Goal: Transaction & Acquisition: Subscribe to service/newsletter

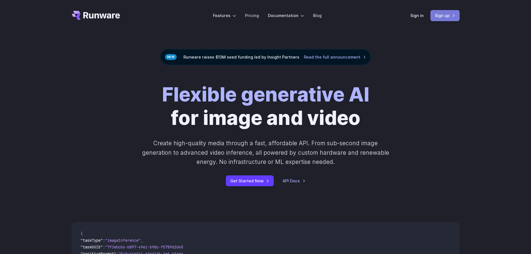
click at [441, 16] on link "Sign up" at bounding box center [444, 15] width 29 height 11
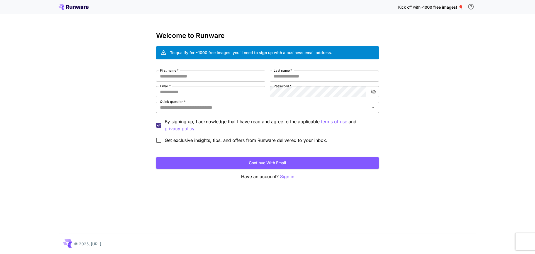
click at [70, 7] on icon at bounding box center [71, 7] width 3 height 3
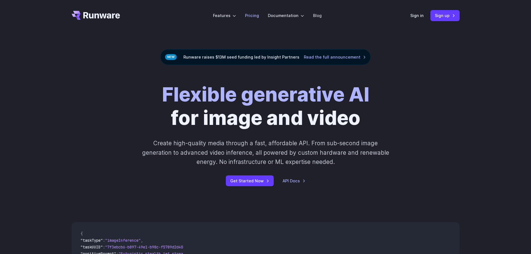
click at [255, 17] on link "Pricing" at bounding box center [252, 15] width 14 height 6
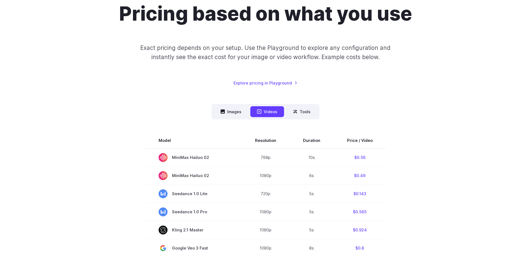
scroll to position [56, 0]
click at [234, 115] on button "Images" at bounding box center [231, 111] width 34 height 11
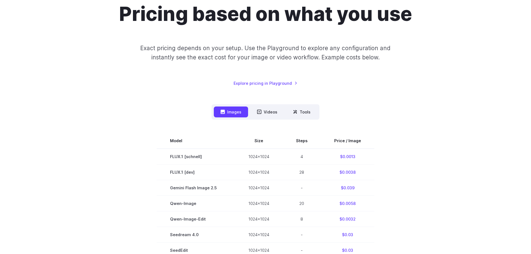
click at [281, 79] on div "Pricing based on what you use Exact pricing depends on your setup. Use the Play…" at bounding box center [266, 44] width 388 height 84
click at [278, 82] on link "Explore pricing in Playground" at bounding box center [265, 83] width 64 height 6
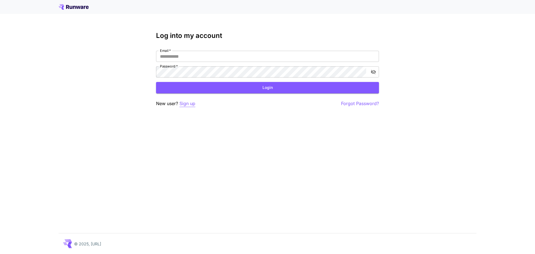
click at [195, 102] on p "Sign up" at bounding box center [187, 103] width 16 height 7
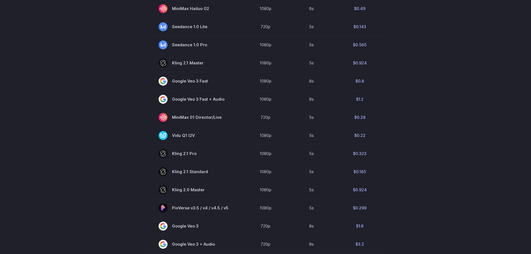
scroll to position [56, 0]
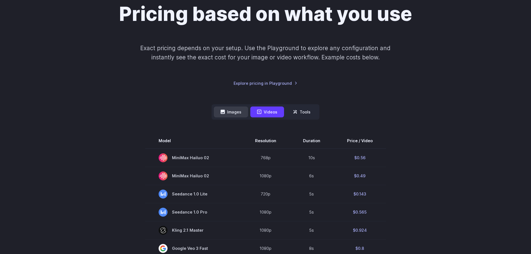
click at [236, 109] on button "Images" at bounding box center [231, 111] width 34 height 11
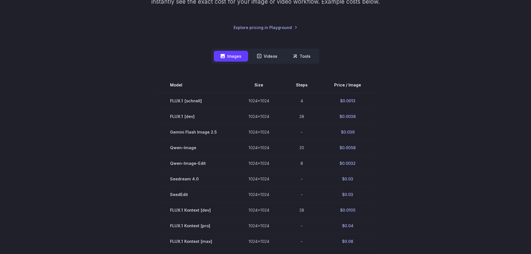
scroll to position [0, 0]
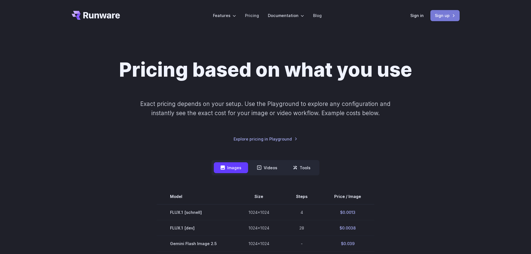
click at [438, 18] on link "Sign up" at bounding box center [444, 15] width 29 height 11
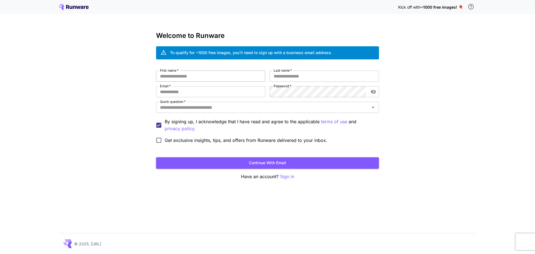
click at [236, 77] on input "First name   *" at bounding box center [210, 75] width 109 height 11
type input "*******"
click at [319, 74] on input "Last name   *" at bounding box center [324, 75] width 109 height 11
type input "*"
type input "**********"
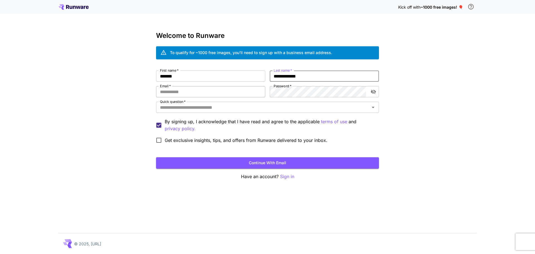
click at [213, 92] on input "Email   *" at bounding box center [210, 91] width 109 height 11
click at [209, 92] on input "Email   *" at bounding box center [210, 91] width 109 height 11
click at [211, 90] on input "Email   *" at bounding box center [210, 91] width 109 height 11
type input "**********"
click at [372, 92] on icon "toggle password visibility" at bounding box center [373, 92] width 5 height 4
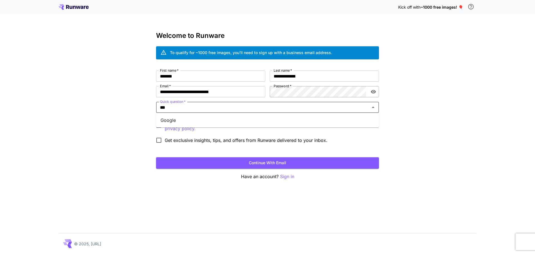
type input "****"
click at [212, 119] on li "Google" at bounding box center [267, 120] width 223 height 10
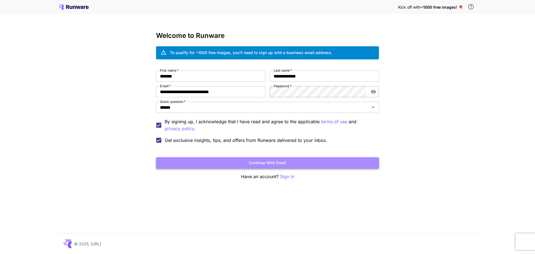
click at [232, 166] on button "Continue with email" at bounding box center [267, 162] width 223 height 11
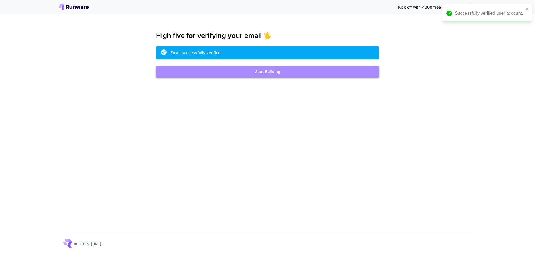
click at [282, 68] on button "Start Building" at bounding box center [267, 71] width 223 height 11
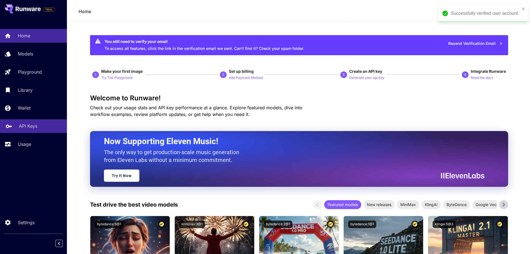
click at [24, 124] on p "API Keys" at bounding box center [28, 126] width 18 height 7
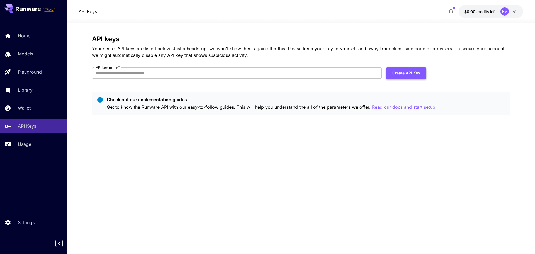
click at [396, 77] on button "Create API Key" at bounding box center [406, 72] width 40 height 11
type input "**********"
click at [414, 70] on button "Create API Key" at bounding box center [406, 72] width 40 height 11
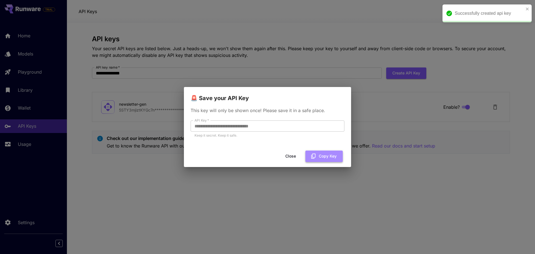
click at [325, 157] on button "Copy Key" at bounding box center [323, 155] width 37 height 11
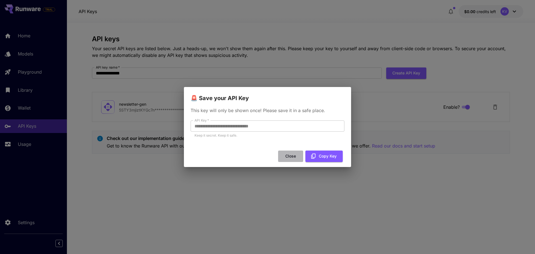
click at [294, 156] on button "Close" at bounding box center [290, 155] width 25 height 11
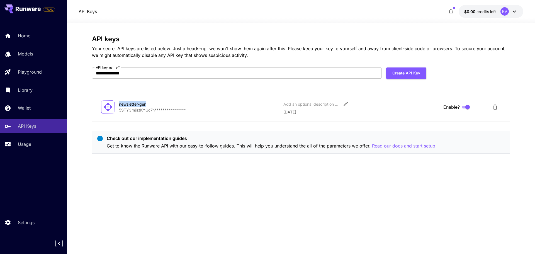
drag, startPoint x: 119, startPoint y: 104, endPoint x: 147, endPoint y: 104, distance: 27.3
click at [147, 104] on div "newsletter-gen" at bounding box center [147, 104] width 56 height 6
copy div "newsletter-gen"
click at [129, 110] on p "**********" at bounding box center [199, 110] width 160 height 6
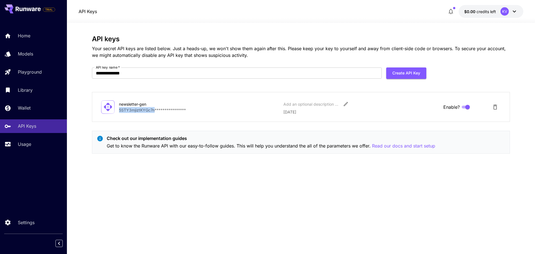
click at [508, 11] on div "KV" at bounding box center [504, 11] width 8 height 8
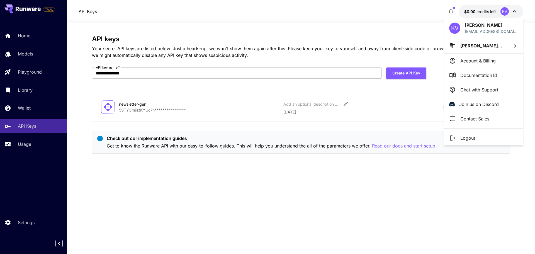
click at [343, 33] on div at bounding box center [267, 127] width 535 height 254
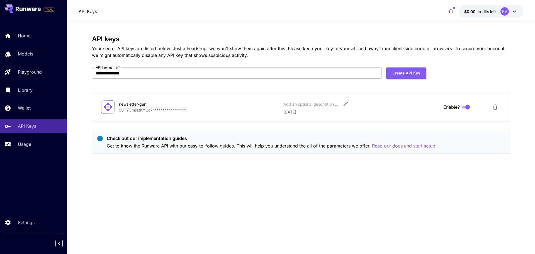
click at [500, 11] on button "$0.00 credits left KV" at bounding box center [490, 11] width 65 height 13
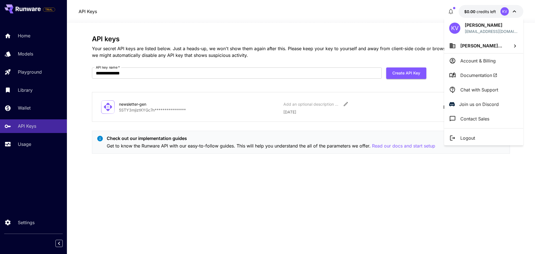
click at [25, 118] on div at bounding box center [267, 127] width 535 height 254
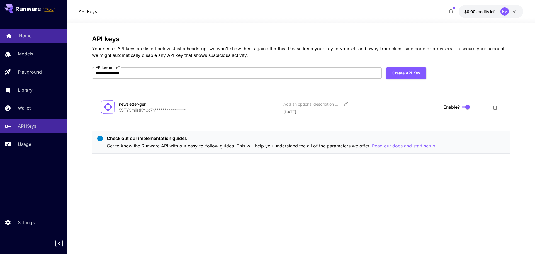
click at [25, 38] on p "Home" at bounding box center [25, 35] width 13 height 7
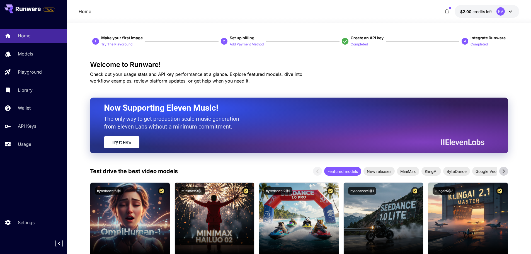
click at [123, 43] on p "Try The Playground" at bounding box center [116, 44] width 31 height 5
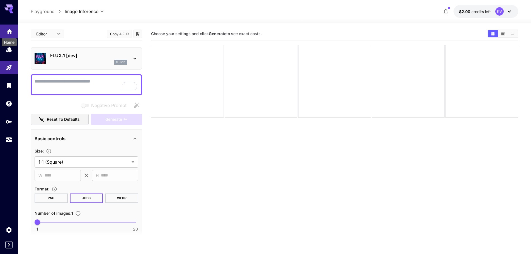
click at [11, 32] on icon "Home" at bounding box center [10, 29] width 6 height 5
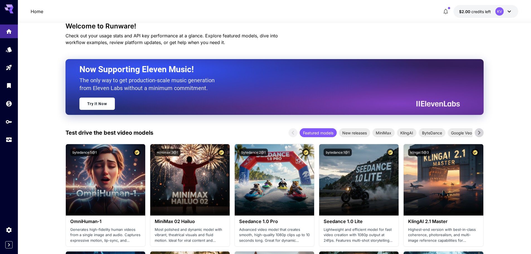
scroll to position [139, 0]
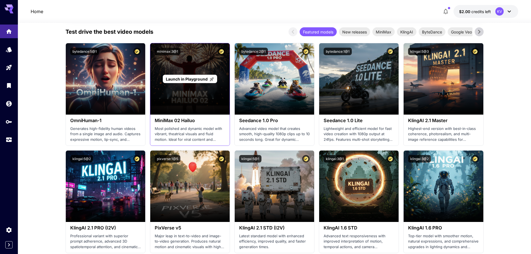
click at [191, 92] on div "Launch in Playground" at bounding box center [189, 78] width 79 height 71
click at [190, 80] on span "Launch in Playground" at bounding box center [187, 79] width 42 height 5
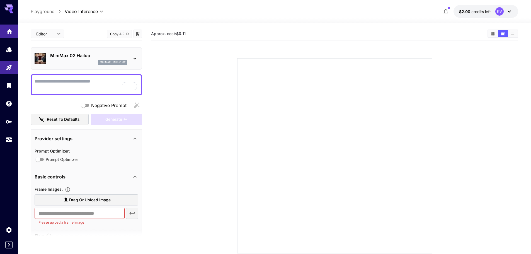
click at [11, 31] on icon "Home" at bounding box center [10, 29] width 6 height 5
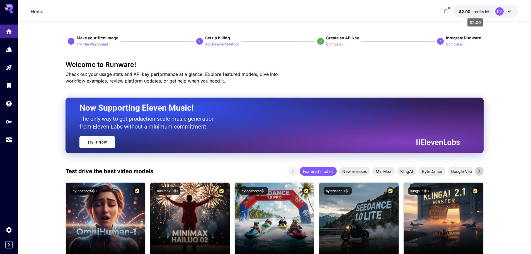
click at [484, 11] on span "credits left" at bounding box center [480, 11] width 19 height 5
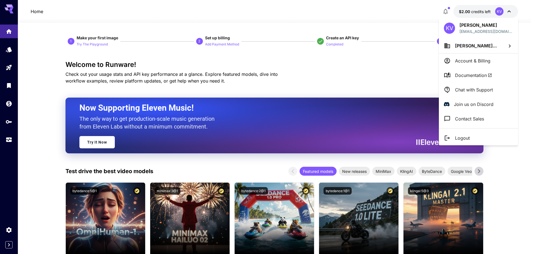
click at [460, 62] on p "Account & Billing" at bounding box center [472, 60] width 35 height 7
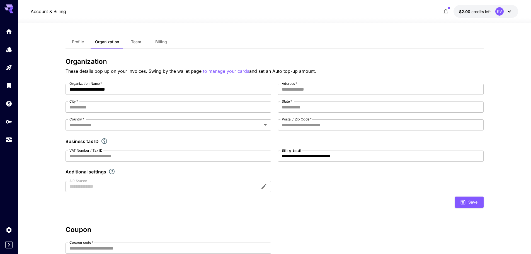
click at [47, 14] on p "Account & Billing" at bounding box center [48, 11] width 35 height 7
click at [11, 28] on icon "Home" at bounding box center [9, 29] width 7 height 7
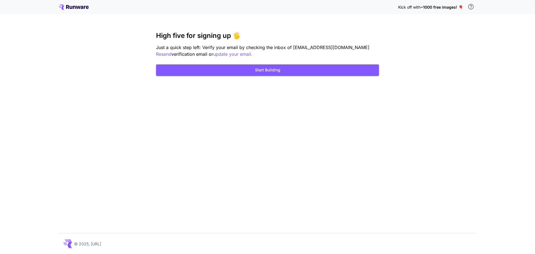
click at [79, 9] on icon at bounding box center [73, 7] width 30 height 6
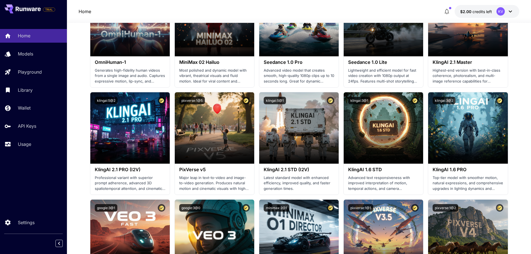
scroll to position [251, 0]
